Goal: Find contact information: Find contact information

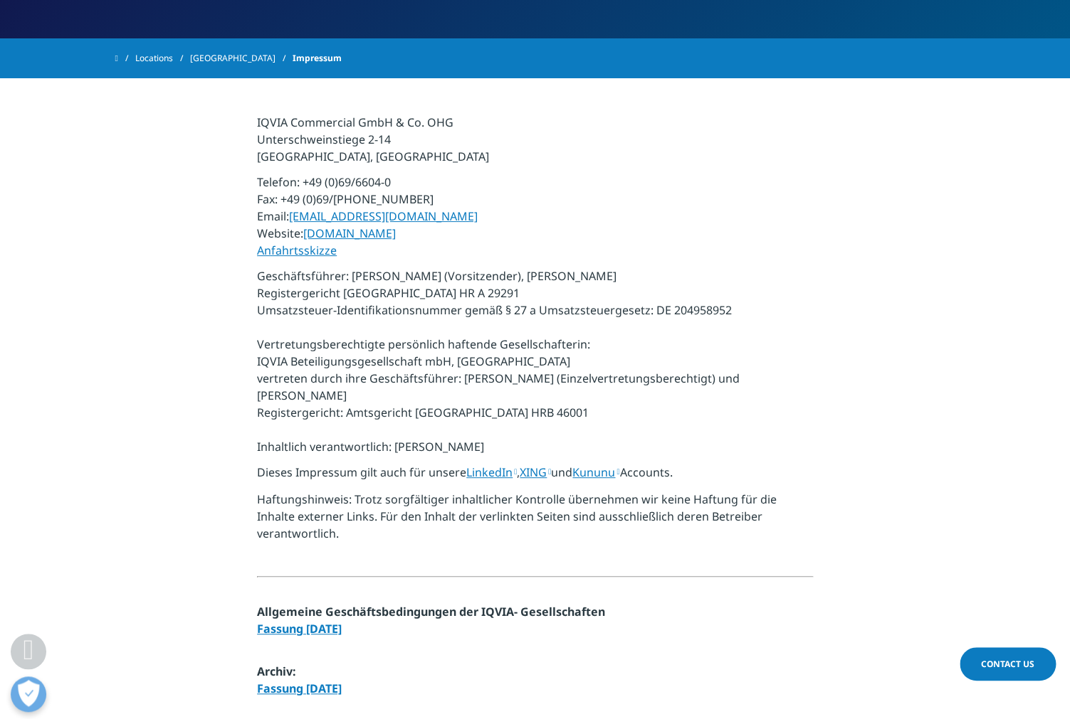
scroll to position [273, 0]
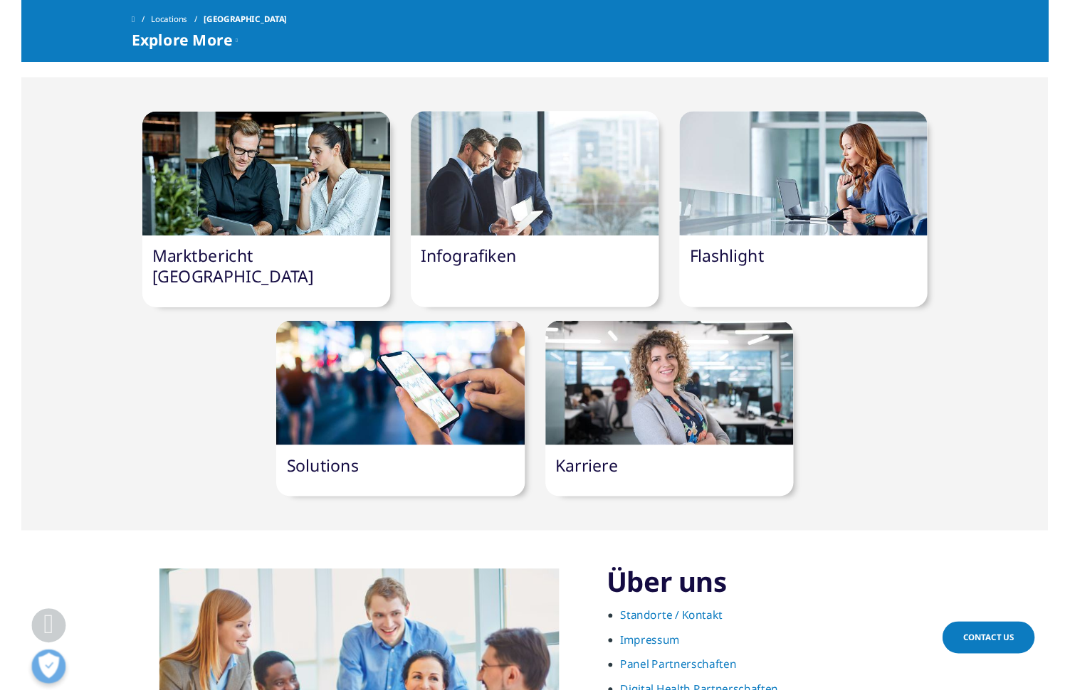
scroll to position [1112, 0]
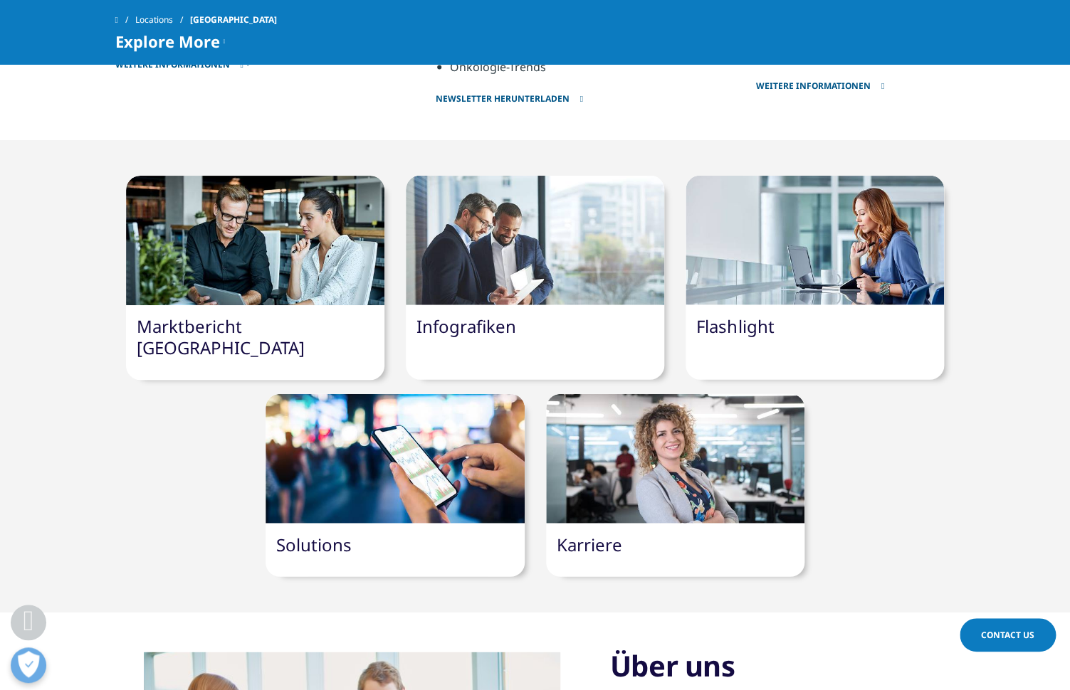
click at [654, 693] on link "Standorte / Kontakt" at bounding box center [677, 701] width 107 height 16
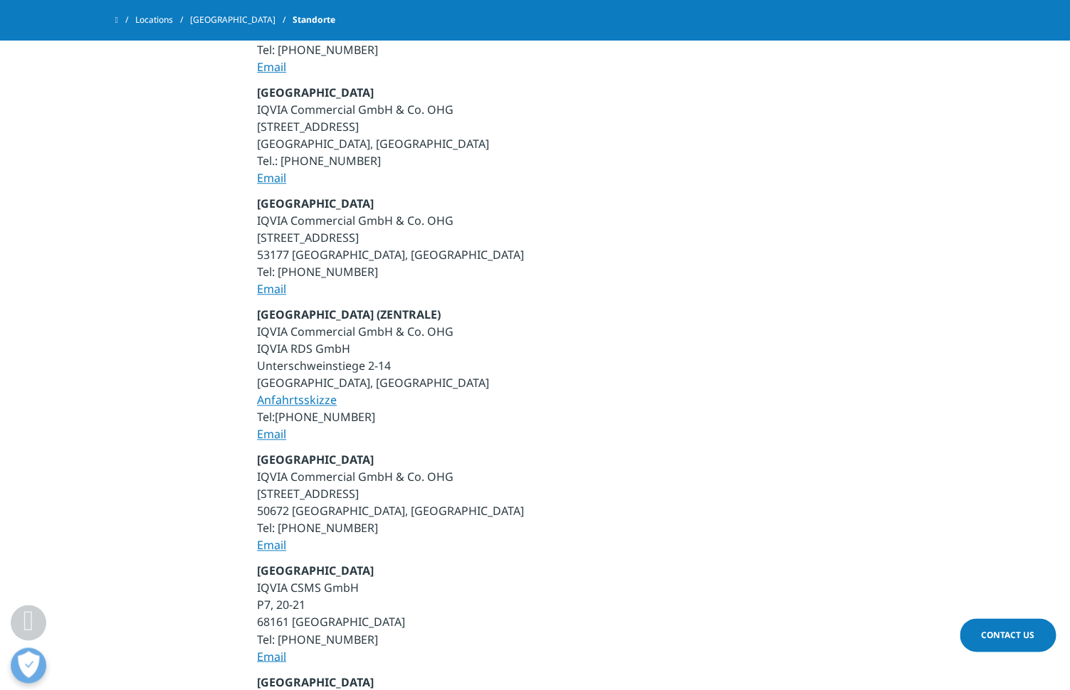
scroll to position [506, 0]
drag, startPoint x: 467, startPoint y: 115, endPoint x: 245, endPoint y: 113, distance: 221.3
click at [245, 113] on section "Aschheim IQVIA Commercial GmbH & Co. OHG Einstein-Ring 24 85609 Aschheim, Germa…" at bounding box center [535, 322] width 1070 height 993
copy p "IQVIA Commercial GmbH & Co. OHG"
